Goal: Navigation & Orientation: Find specific page/section

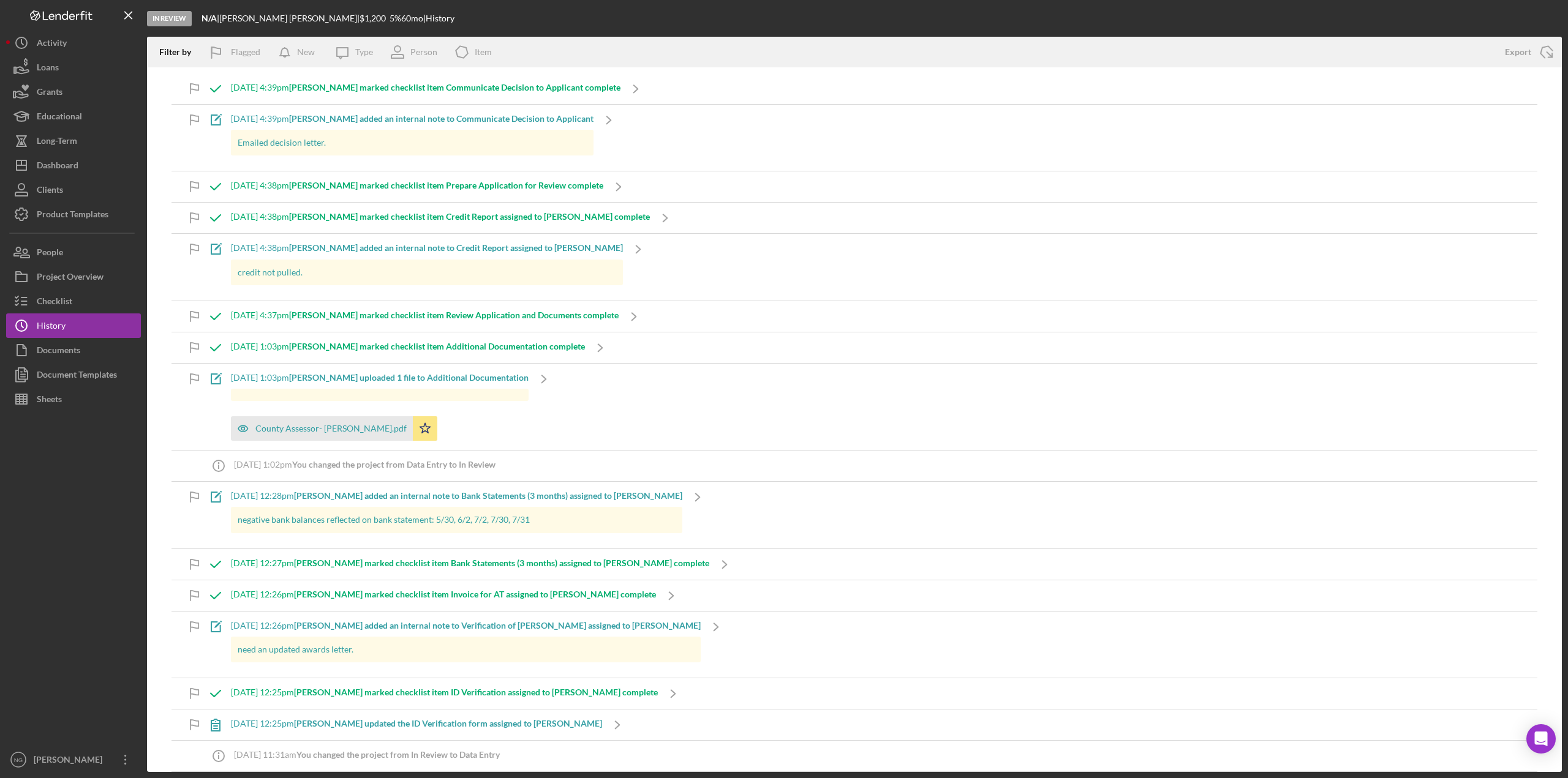
scroll to position [551, 0]
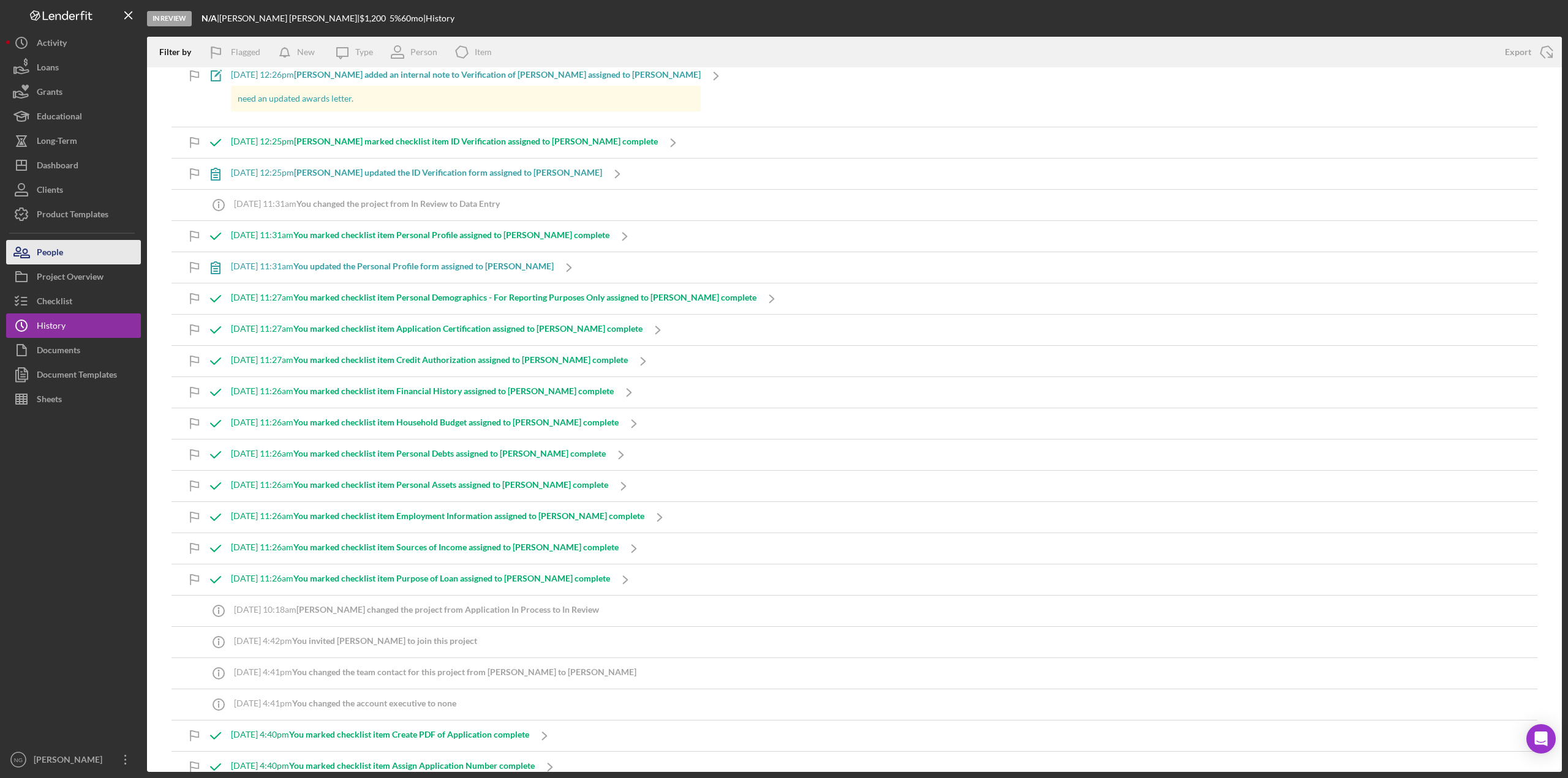
click at [84, 254] on button "People" at bounding box center [73, 253] width 135 height 25
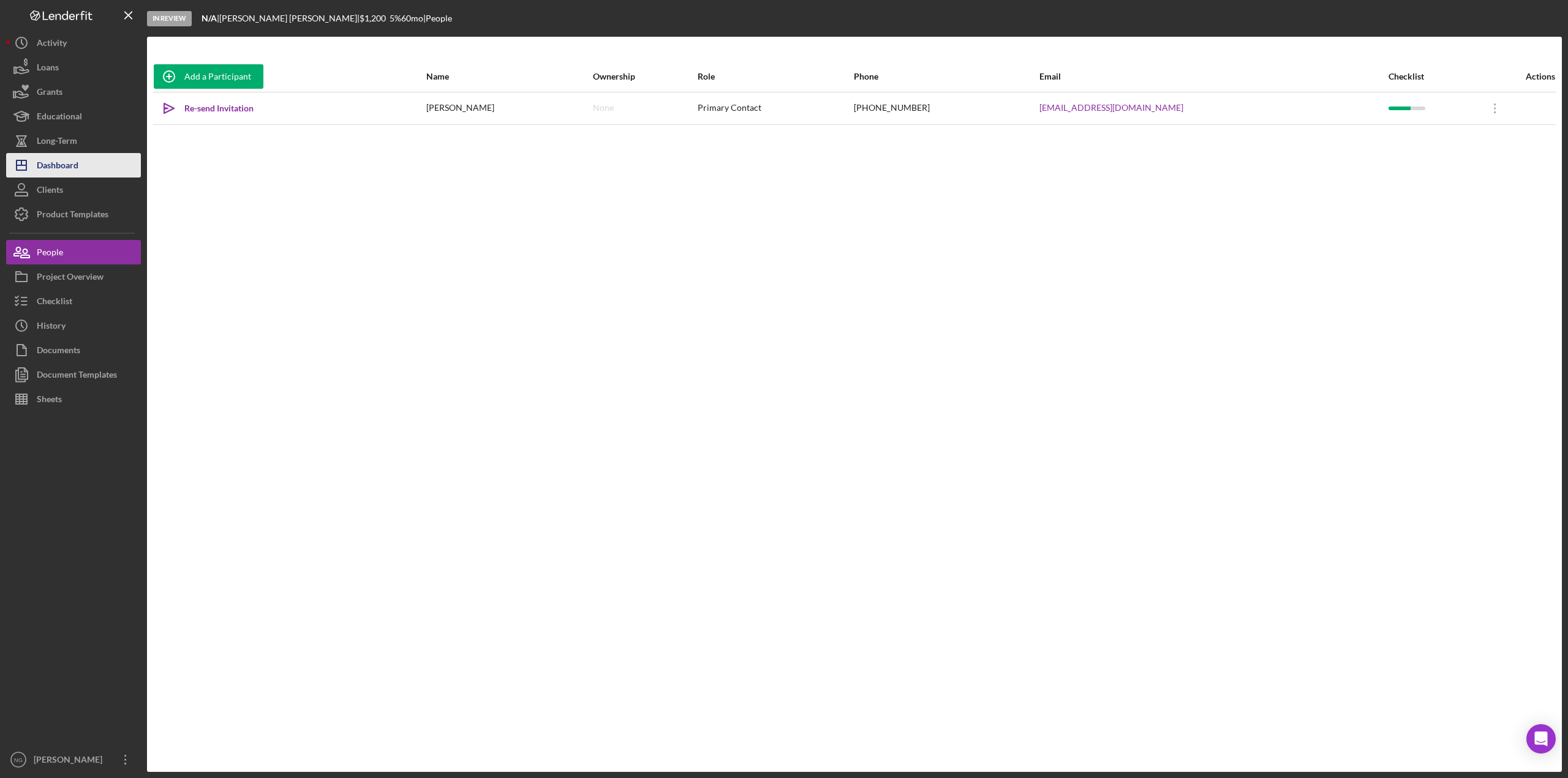
click at [60, 170] on div "Dashboard" at bounding box center [58, 167] width 42 height 28
